Goal: Feedback & Contribution: Leave review/rating

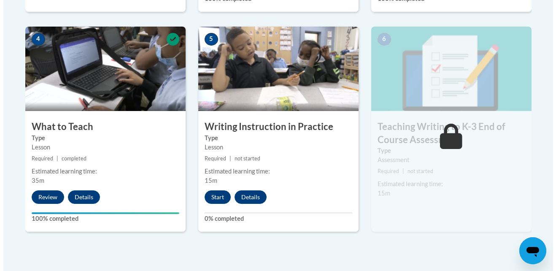
scroll to position [489, 0]
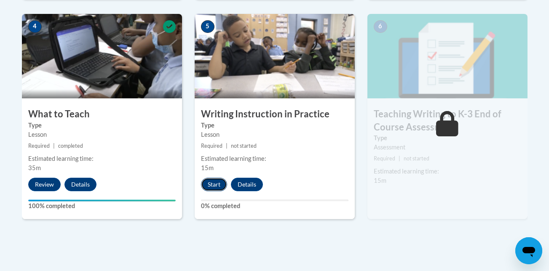
click at [215, 183] on button "Start" at bounding box center [214, 184] width 26 height 13
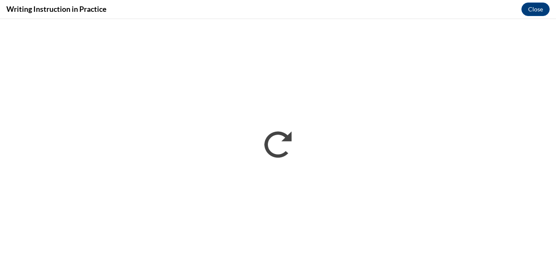
scroll to position [0, 0]
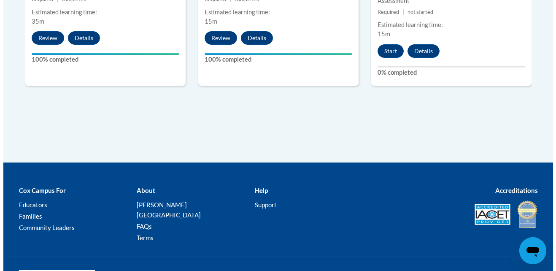
scroll to position [652, 0]
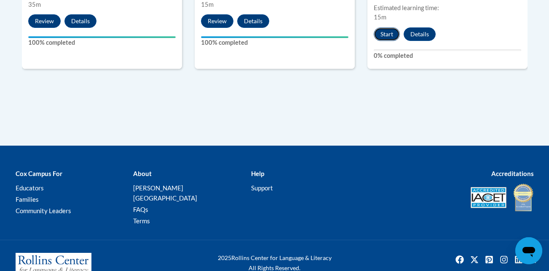
click at [388, 36] on button "Start" at bounding box center [387, 33] width 26 height 13
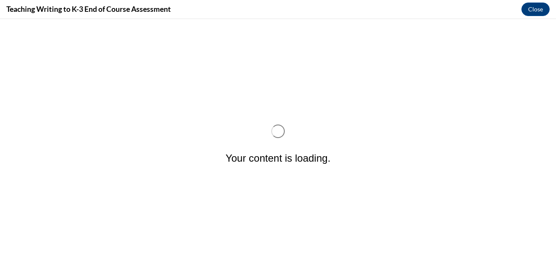
scroll to position [0, 0]
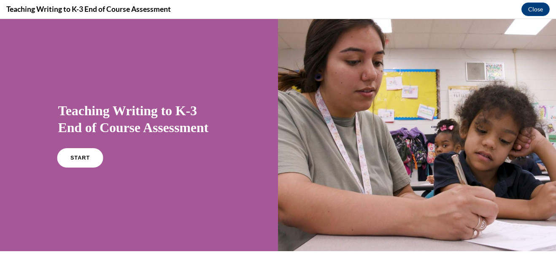
click at [85, 160] on span "START" at bounding box center [79, 158] width 19 height 6
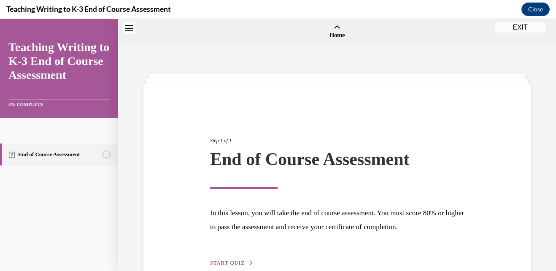
scroll to position [26, 0]
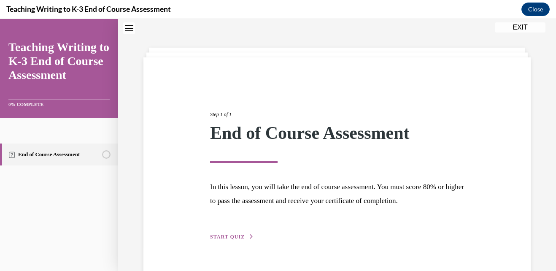
click at [223, 241] on div "Step 1 of 1 End of Course Assessment In this lesson, you will take the end of c…" at bounding box center [336, 166] width 387 height 218
click at [226, 236] on span "START QUIZ" at bounding box center [227, 237] width 35 height 6
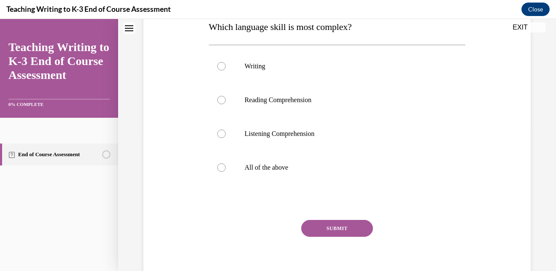
scroll to position [144, 0]
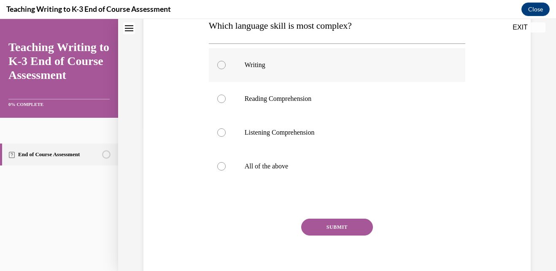
click at [221, 65] on div at bounding box center [221, 65] width 8 height 8
click at [221, 65] on input "Writing" at bounding box center [221, 65] width 8 height 8
radio input "true"
click at [320, 225] on button "SUBMIT" at bounding box center [337, 226] width 72 height 17
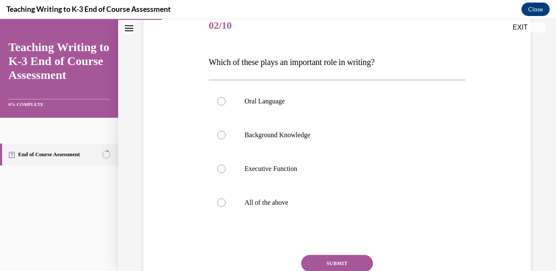
scroll to position [118, 0]
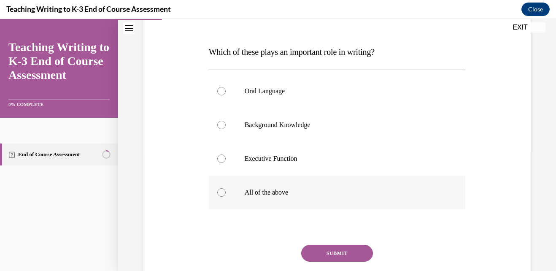
click at [222, 194] on div at bounding box center [221, 192] width 8 height 8
click at [222, 194] on input "All of the above" at bounding box center [221, 192] width 8 height 8
radio input "true"
click at [336, 251] on button "SUBMIT" at bounding box center [337, 253] width 72 height 17
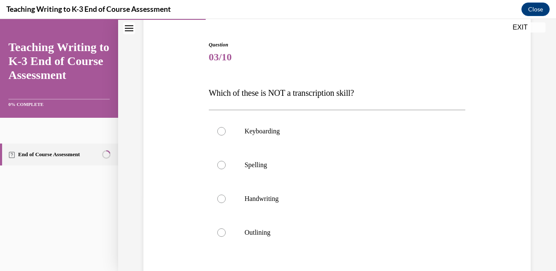
scroll to position [84, 0]
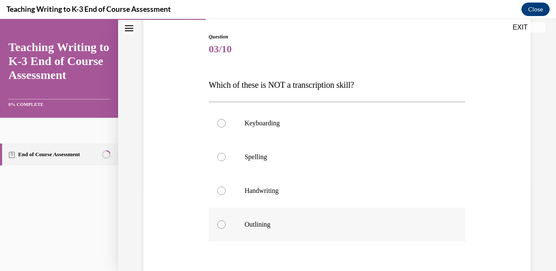
click at [219, 225] on div at bounding box center [221, 224] width 8 height 8
click at [219, 225] on input "Outlining" at bounding box center [221, 224] width 8 height 8
radio input "true"
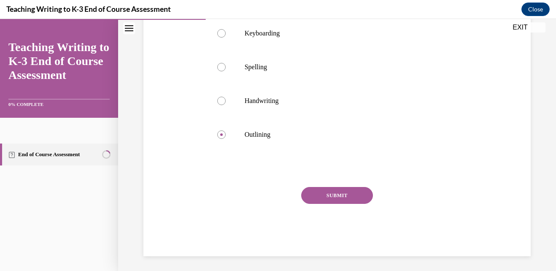
scroll to position [176, 0]
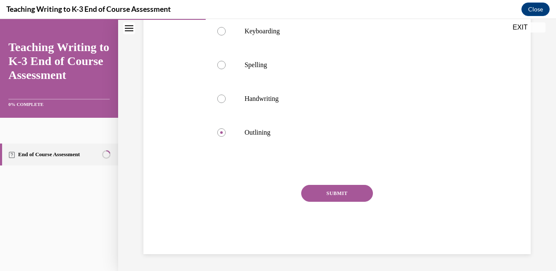
click at [343, 196] on button "SUBMIT" at bounding box center [337, 193] width 72 height 17
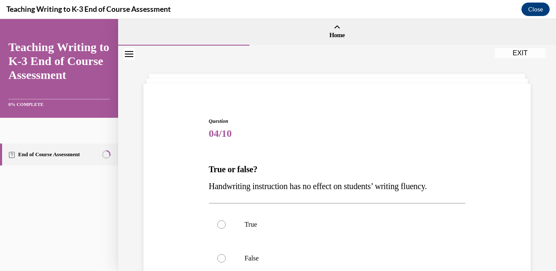
click at [547, 264] on div "Question 04/10 True or false? Handwriting instruction has no effect on students…" at bounding box center [337, 221] width 438 height 351
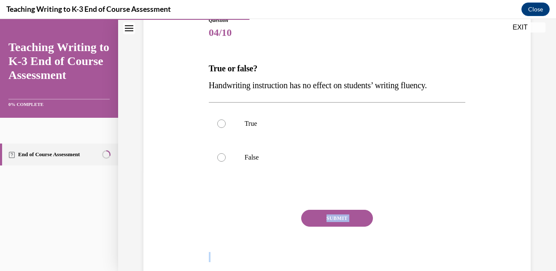
drag, startPoint x: 547, startPoint y: 264, endPoint x: 553, endPoint y: 265, distance: 6.0
click at [549, 265] on div "Home Question 03/10 Which of these is NOT a transcription skill? Keyboarding Sp…" at bounding box center [337, 145] width 438 height 252
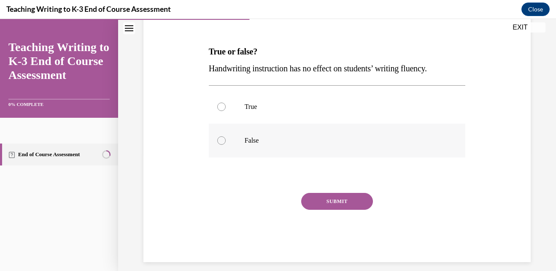
click at [219, 143] on div at bounding box center [221, 140] width 8 height 8
click at [219, 143] on input "False" at bounding box center [221, 140] width 8 height 8
radio input "true"
click at [337, 203] on button "SUBMIT" at bounding box center [337, 201] width 72 height 17
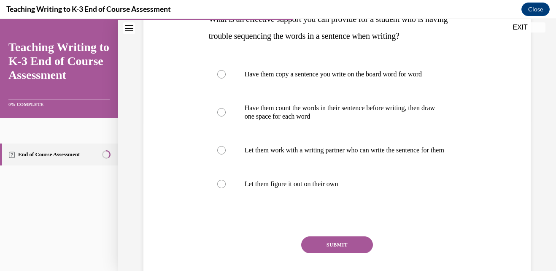
scroll to position [133, 0]
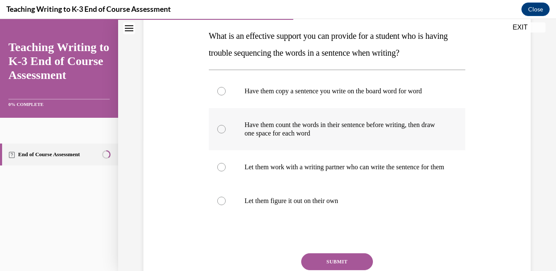
click at [226, 129] on label "Have them count the words in their sentence before writing, then draw one space…" at bounding box center [337, 129] width 257 height 42
click at [226, 129] on input "Have them count the words in their sentence before writing, then draw one space…" at bounding box center [221, 129] width 8 height 8
radio input "true"
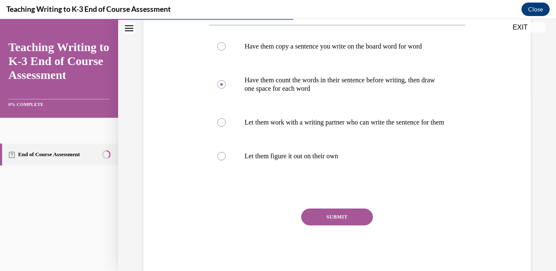
scroll to position [184, 0]
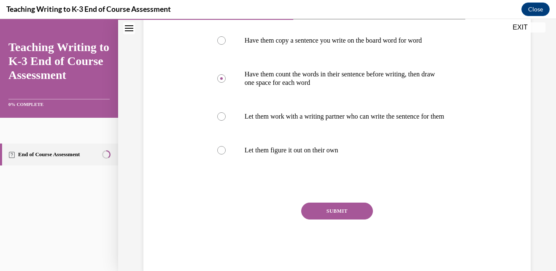
click at [336, 219] on button "SUBMIT" at bounding box center [337, 210] width 72 height 17
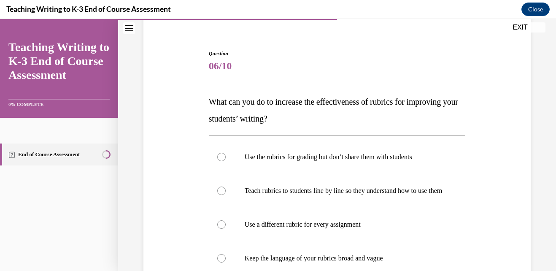
scroll to position [84, 0]
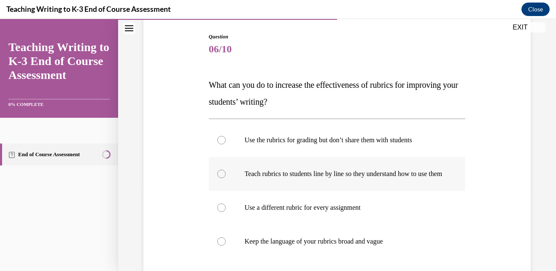
click at [218, 177] on div at bounding box center [221, 174] width 8 height 8
click at [218, 177] on input "Teach rubrics to students line by line so they understand how to use them" at bounding box center [221, 174] width 8 height 8
radio input "true"
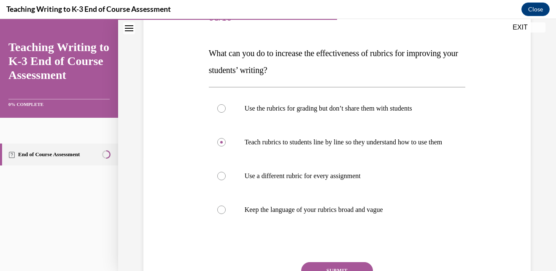
scroll to position [135, 0]
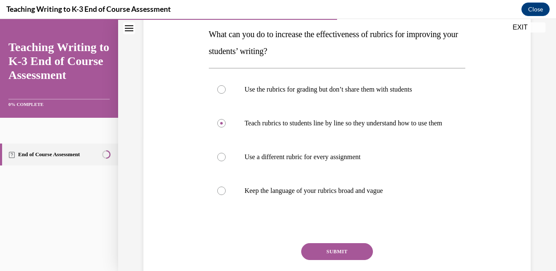
click at [353, 258] on button "SUBMIT" at bounding box center [337, 251] width 72 height 17
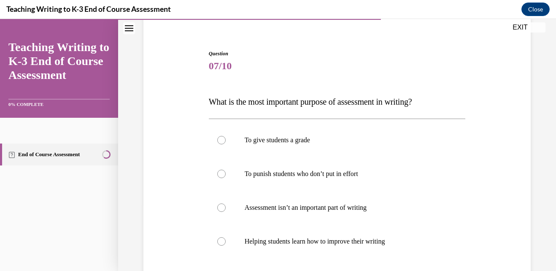
scroll to position [84, 0]
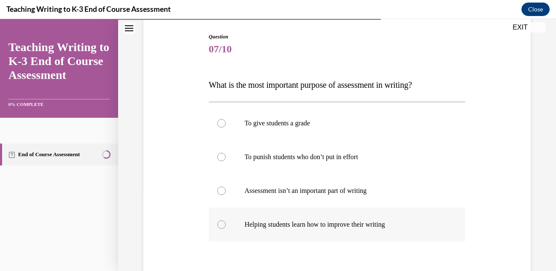
click at [218, 224] on div at bounding box center [221, 224] width 8 height 8
click at [218, 224] on input "Helping students learn how to improve their writing" at bounding box center [221, 224] width 8 height 8
radio input "true"
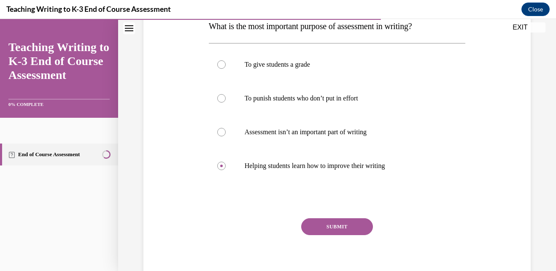
scroll to position [152, 0]
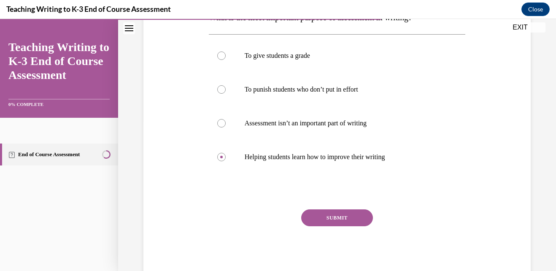
click at [347, 220] on button "SUBMIT" at bounding box center [337, 217] width 72 height 17
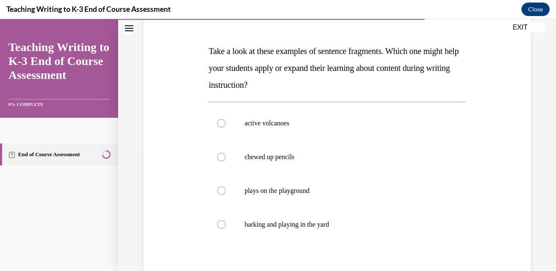
scroll to position [135, 0]
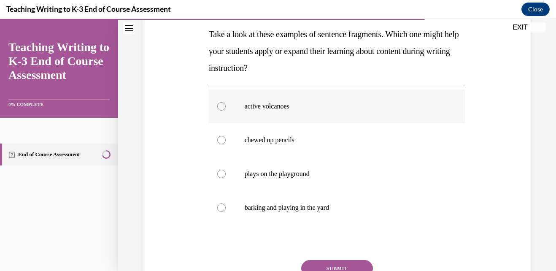
click at [223, 104] on div at bounding box center [221, 106] width 8 height 8
click at [223, 104] on input "active volcanoes" at bounding box center [221, 106] width 8 height 8
radio input "true"
click at [358, 264] on button "SUBMIT" at bounding box center [337, 268] width 72 height 17
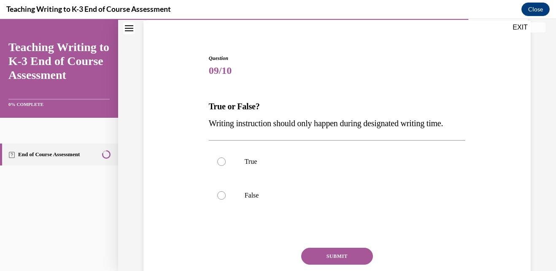
scroll to position [84, 0]
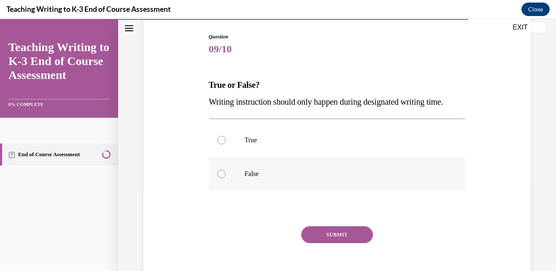
click at [218, 178] on div at bounding box center [221, 174] width 8 height 8
click at [218, 178] on input "False" at bounding box center [221, 174] width 8 height 8
radio input "true"
click at [341, 243] on button "SUBMIT" at bounding box center [337, 234] width 72 height 17
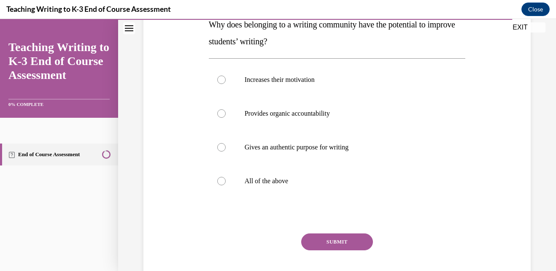
scroll to position [152, 0]
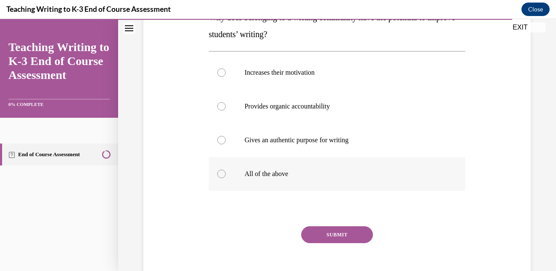
click at [223, 173] on div at bounding box center [221, 174] width 8 height 8
click at [223, 173] on input "All of the above" at bounding box center [221, 174] width 8 height 8
radio input "true"
click at [343, 232] on button "SUBMIT" at bounding box center [337, 234] width 72 height 17
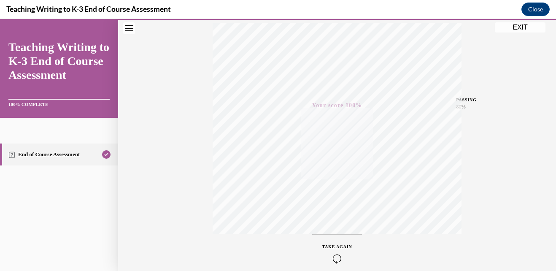
scroll to position [180, 0]
click at [519, 27] on button "EXIT" at bounding box center [520, 27] width 51 height 10
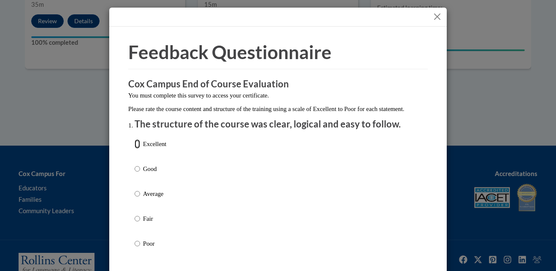
click at [135, 148] on input "Excellent" at bounding box center [137, 143] width 5 height 9
radio input "true"
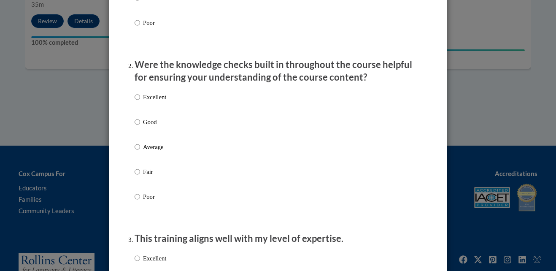
scroll to position [241, 0]
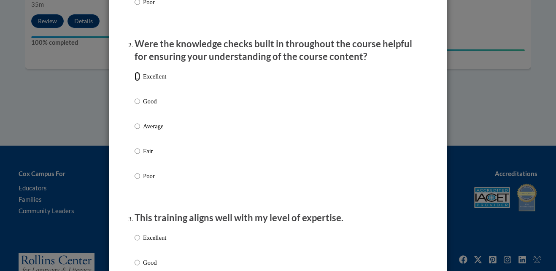
click at [135, 81] on input "Excellent" at bounding box center [137, 76] width 5 height 9
radio input "true"
click at [135, 242] on input "Excellent" at bounding box center [137, 237] width 5 height 9
radio input "true"
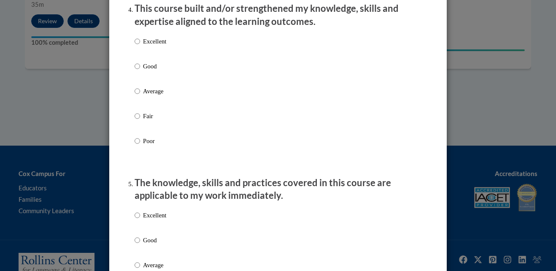
scroll to position [614, 0]
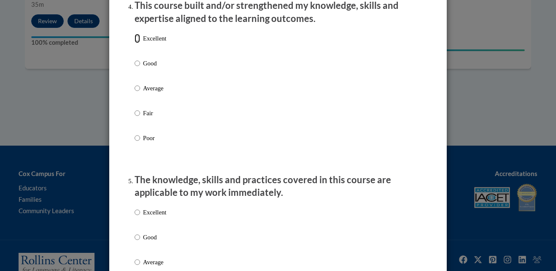
click at [135, 43] on input "Excellent" at bounding box center [137, 38] width 5 height 9
radio input "true"
click at [135, 217] on input "Excellent" at bounding box center [137, 211] width 5 height 9
radio input "true"
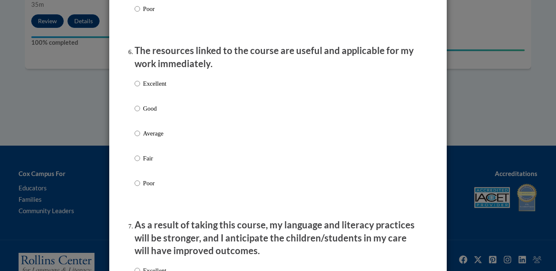
scroll to position [926, 0]
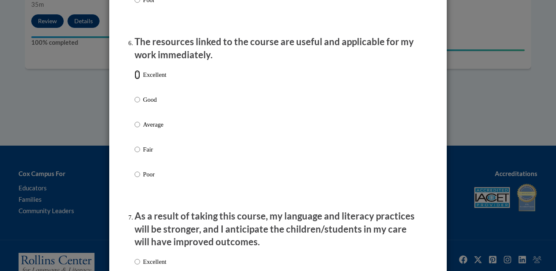
click at [135, 79] on input "Excellent" at bounding box center [137, 74] width 5 height 9
radio input "true"
click at [137, 265] on label "Excellent" at bounding box center [151, 268] width 32 height 23
click at [137, 265] on input "Excellent" at bounding box center [137, 261] width 5 height 9
radio input "true"
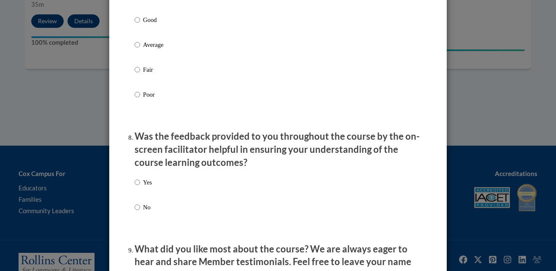
scroll to position [1222, 0]
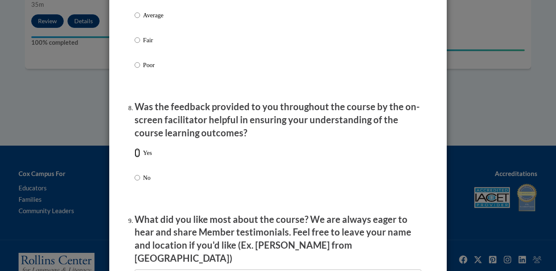
click at [135, 157] on input "Yes" at bounding box center [137, 152] width 5 height 9
radio input "true"
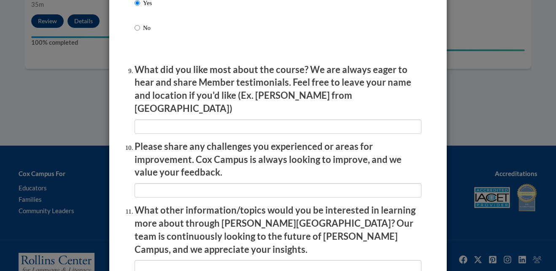
scroll to position [1376, 0]
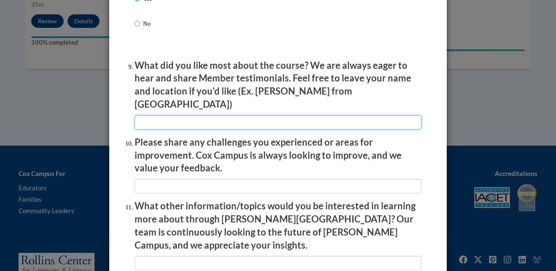
click at [290, 116] on input "textbox" at bounding box center [278, 122] width 287 height 14
click at [284, 115] on input "textbox" at bounding box center [278, 122] width 287 height 14
type input "What I liked most was how practical and interactive it was."
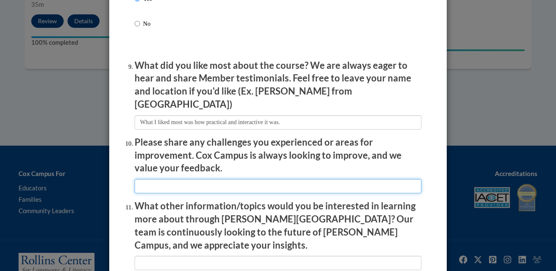
click at [181, 179] on input "textbox" at bounding box center [278, 186] width 287 height 14
click at [191, 179] on input "textbox" at bounding box center [278, 186] width 287 height 14
click at [223, 182] on input "textbox" at bounding box center [278, 186] width 287 height 14
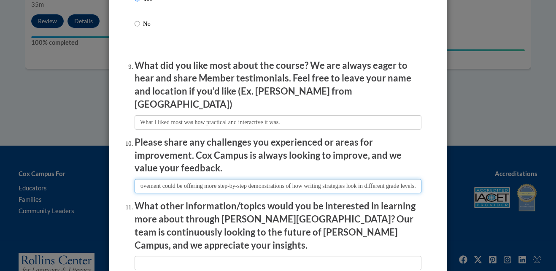
type input "One challenge I experienced was learning to adapt to writing instructions. An a…"
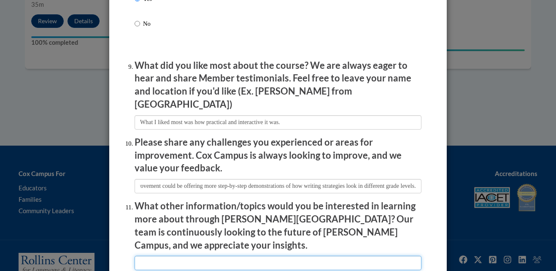
scroll to position [0, 0]
click at [229, 256] on input "textbox" at bounding box center [278, 263] width 287 height 14
type input "I would be interested in learning more ab out strategies for differentiating wr…"
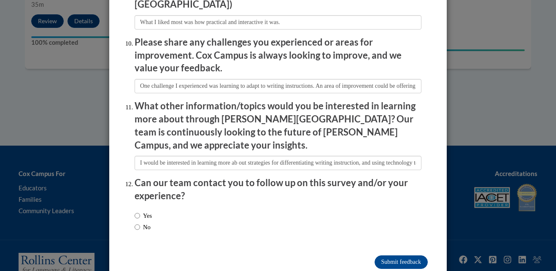
scroll to position [1481, 0]
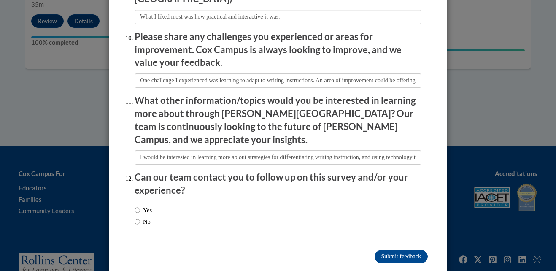
click at [138, 217] on label "No" at bounding box center [143, 221] width 16 height 9
click at [138, 217] on input "No" at bounding box center [137, 221] width 5 height 9
radio input "true"
click at [391, 250] on input "Submit feedback" at bounding box center [400, 256] width 53 height 13
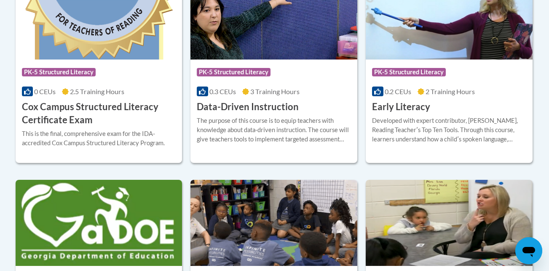
scroll to position [420, 0]
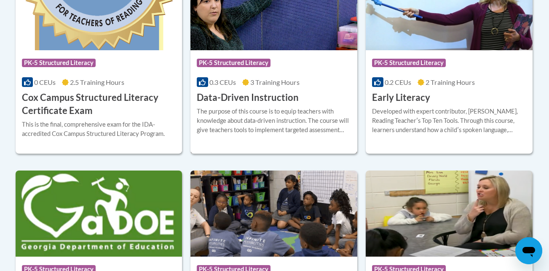
click at [312, 59] on div "Course Category: PK-5 Structured Literacy" at bounding box center [274, 63] width 154 height 19
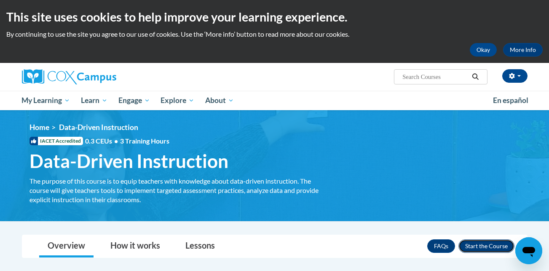
click at [485, 250] on button "Enroll" at bounding box center [487, 245] width 56 height 13
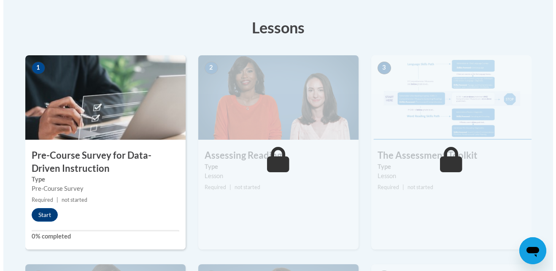
scroll to position [231, 0]
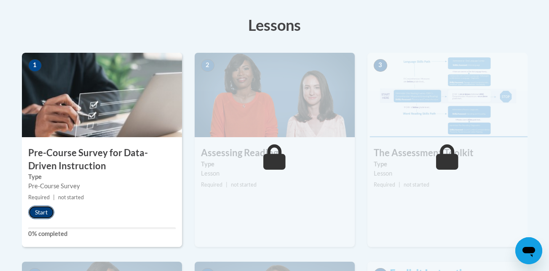
click at [44, 211] on button "Start" at bounding box center [41, 211] width 26 height 13
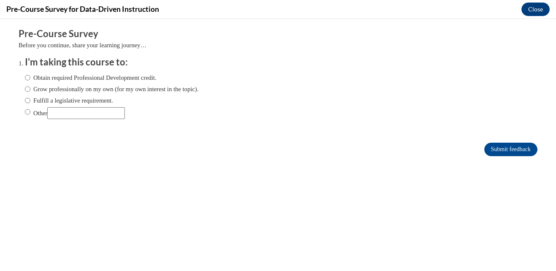
scroll to position [0, 0]
click at [25, 110] on input "Other" at bounding box center [27, 111] width 5 height 9
radio input "true"
click at [61, 116] on input "Other" at bounding box center [86, 113] width 78 height 12
type input "School"
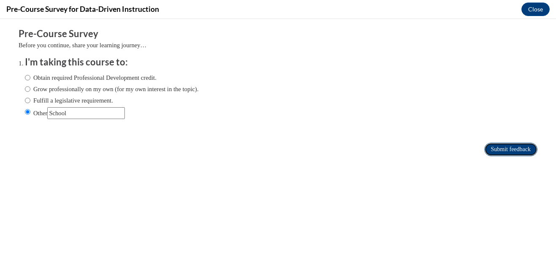
click at [493, 153] on input "Submit feedback" at bounding box center [510, 149] width 53 height 13
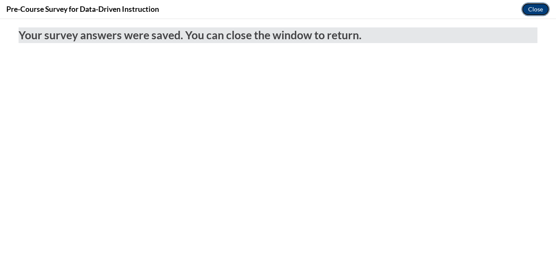
click at [535, 13] on button "Close" at bounding box center [535, 9] width 28 height 13
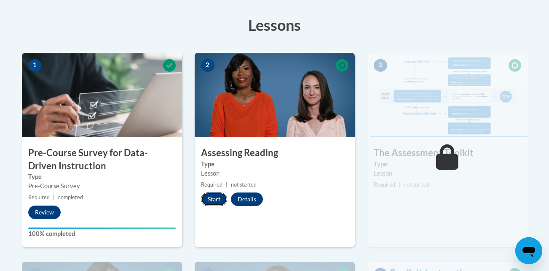
click at [213, 201] on button "Start" at bounding box center [214, 198] width 26 height 13
